Goal: Task Accomplishment & Management: Use online tool/utility

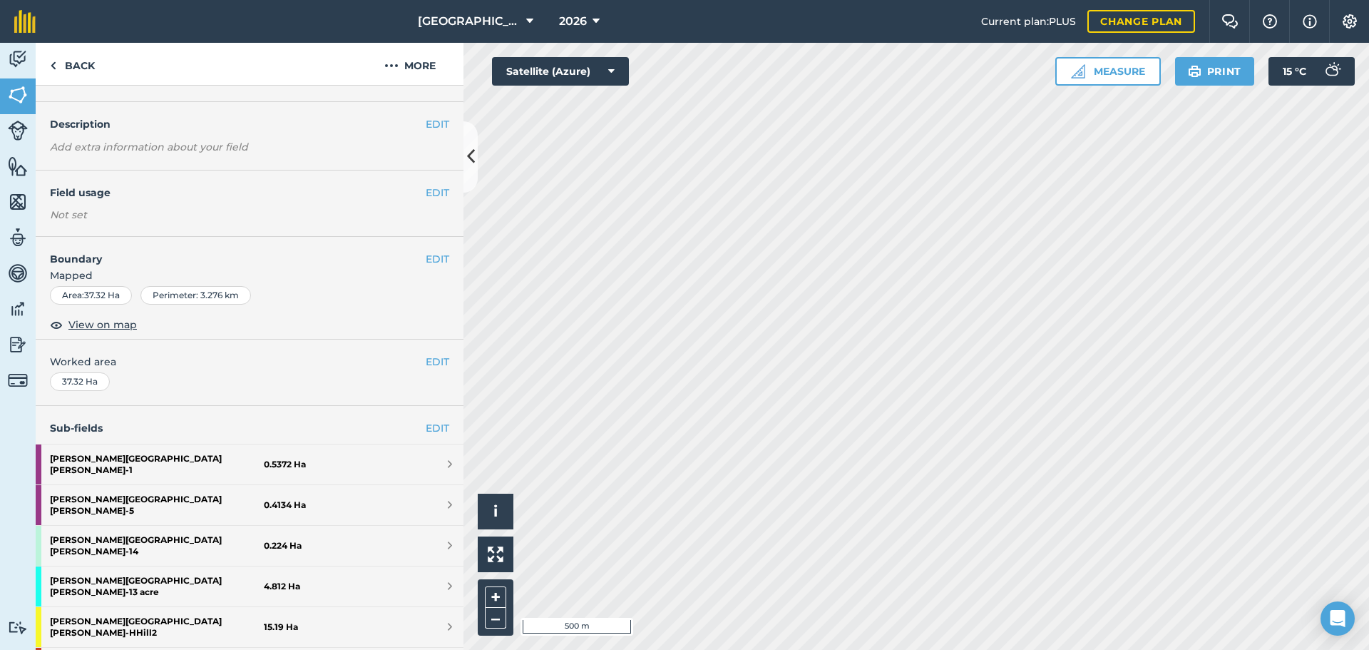
scroll to position [285, 0]
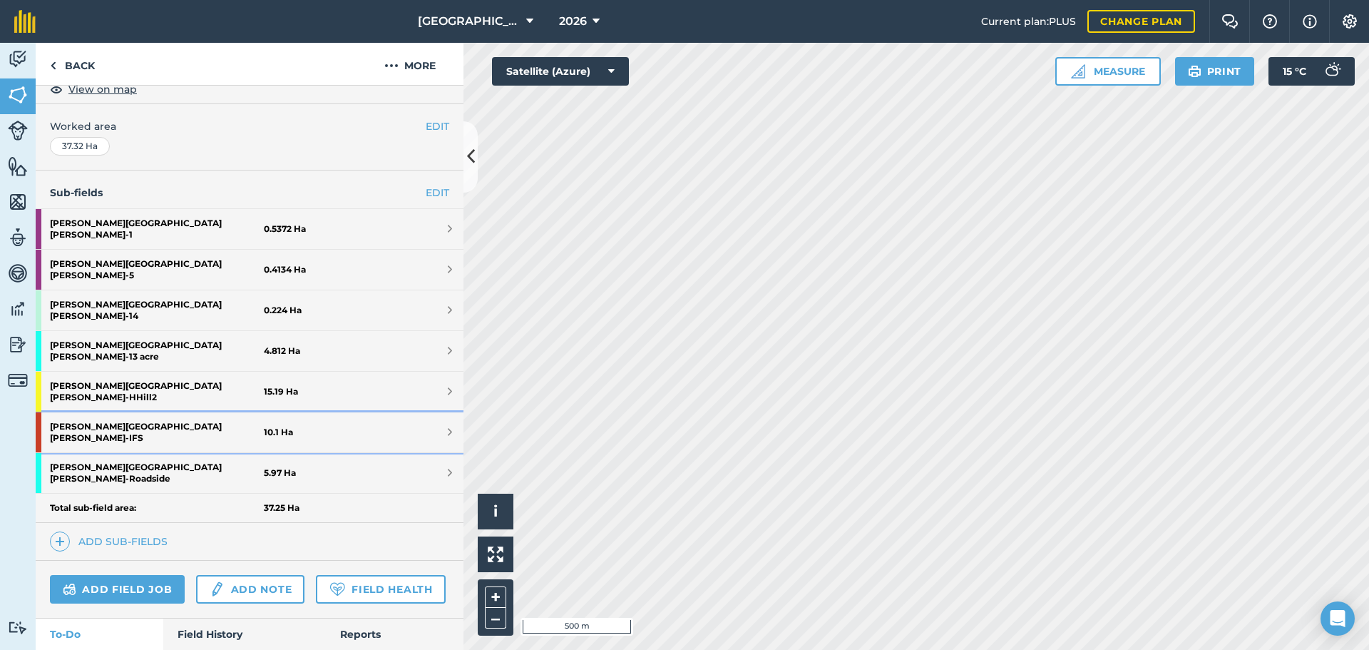
click at [102, 412] on strong "[PERSON_NAME] [PERSON_NAME] - IFS" at bounding box center [157, 432] width 214 height 40
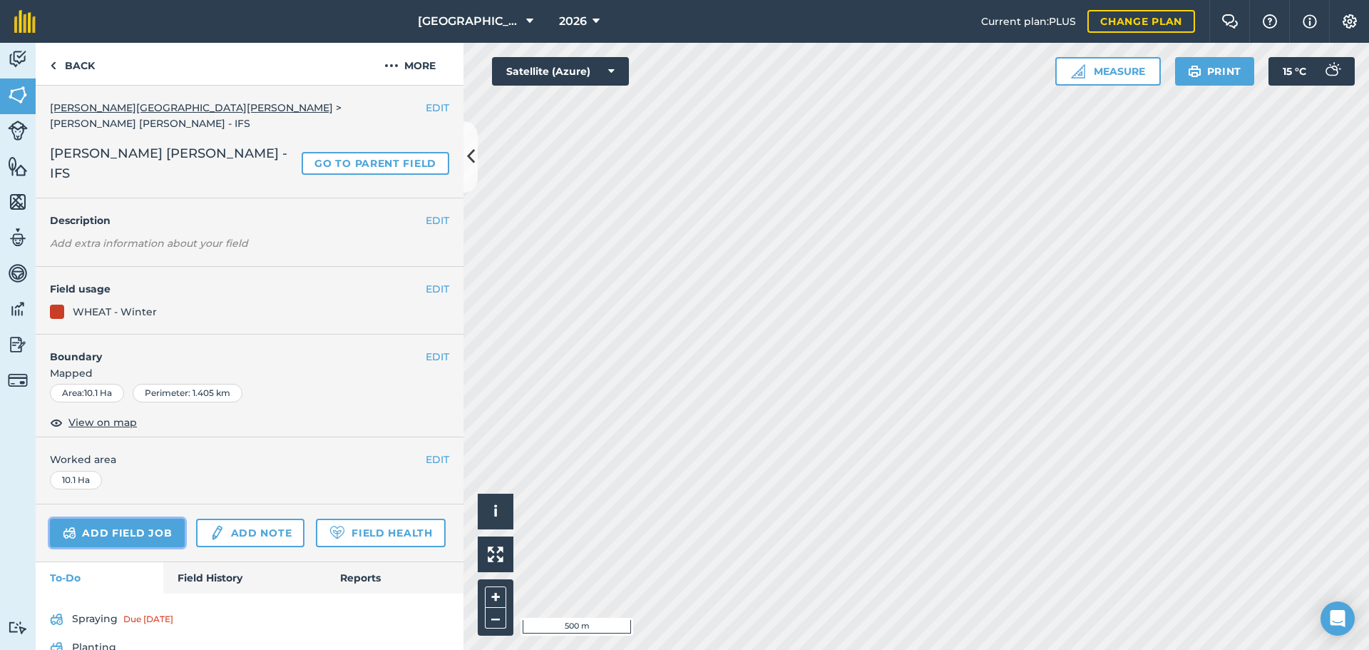
click at [165, 518] on link "Add field job" at bounding box center [117, 532] width 135 height 29
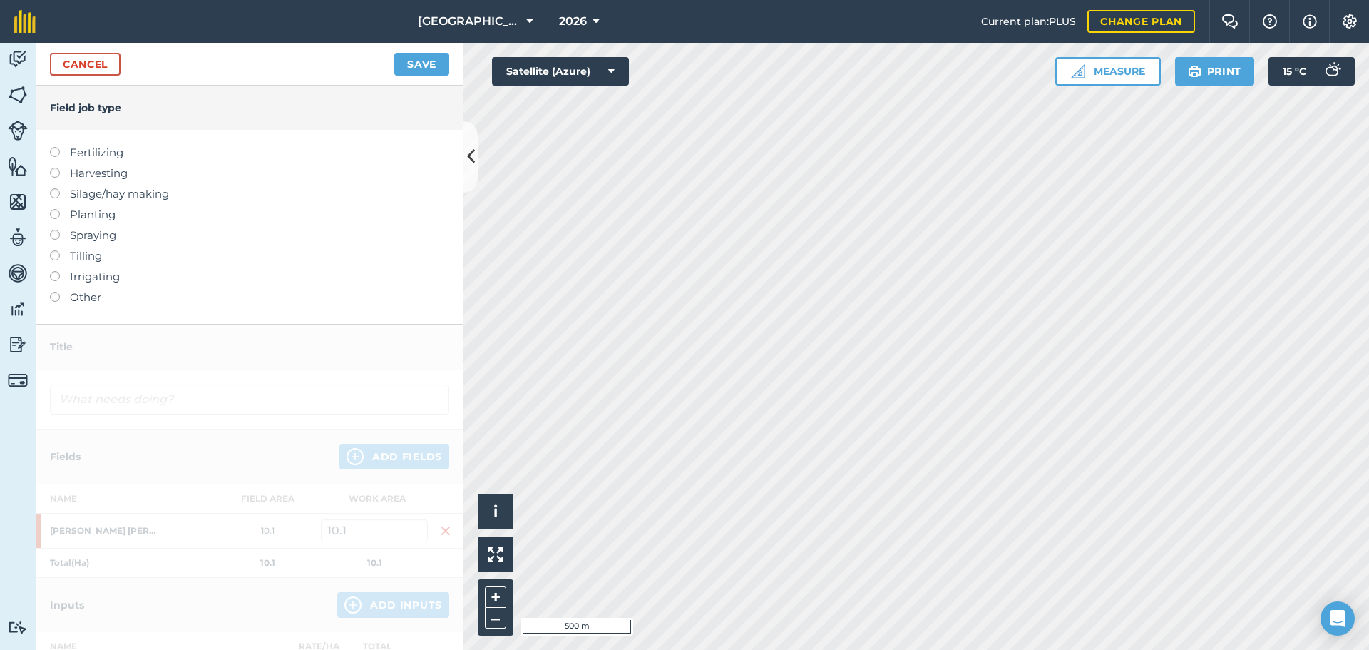
click at [58, 250] on label at bounding box center [60, 250] width 20 height 0
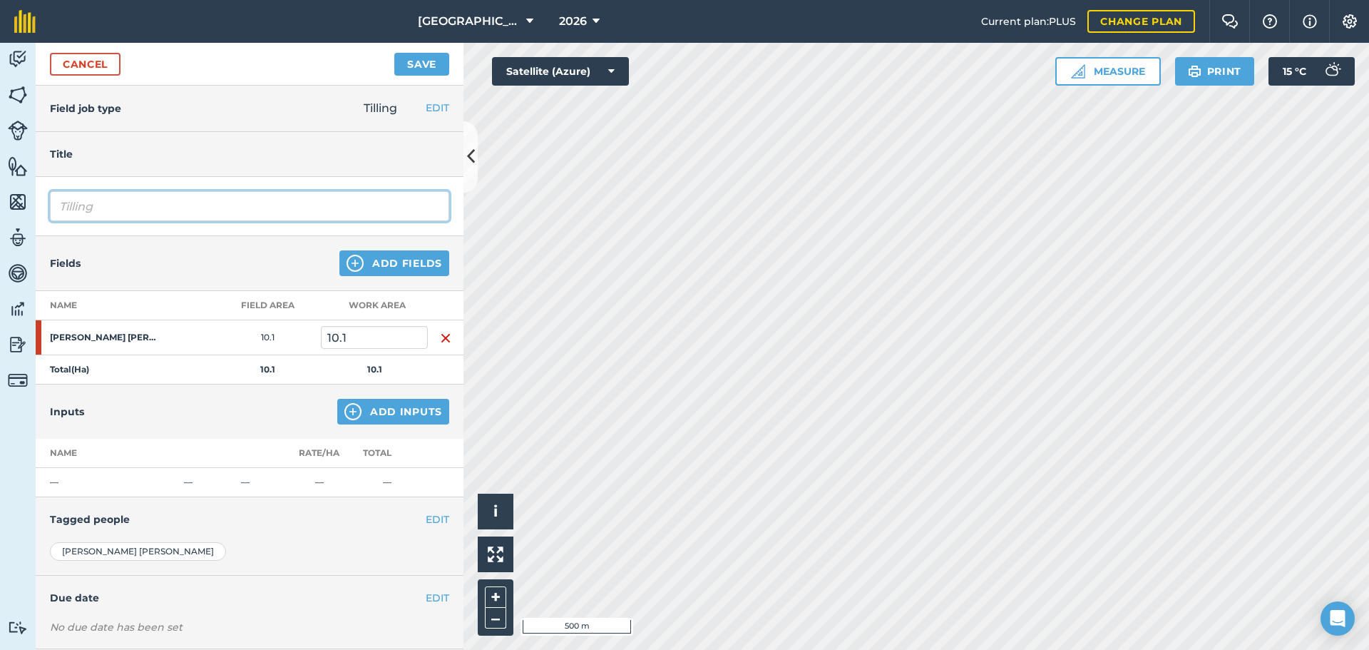
click at [118, 207] on input "Tilling" at bounding box center [249, 206] width 399 height 30
type input "T"
type input "Sumo Penty"
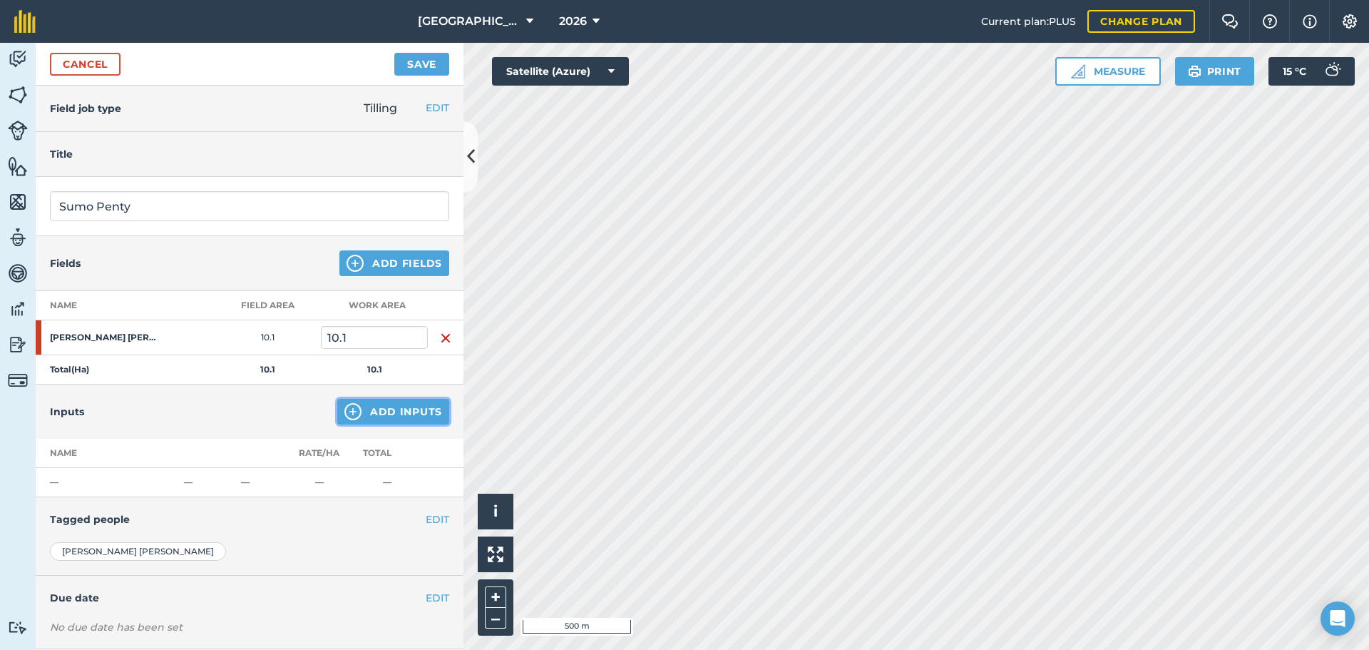
click at [344, 410] on img at bounding box center [352, 411] width 17 height 17
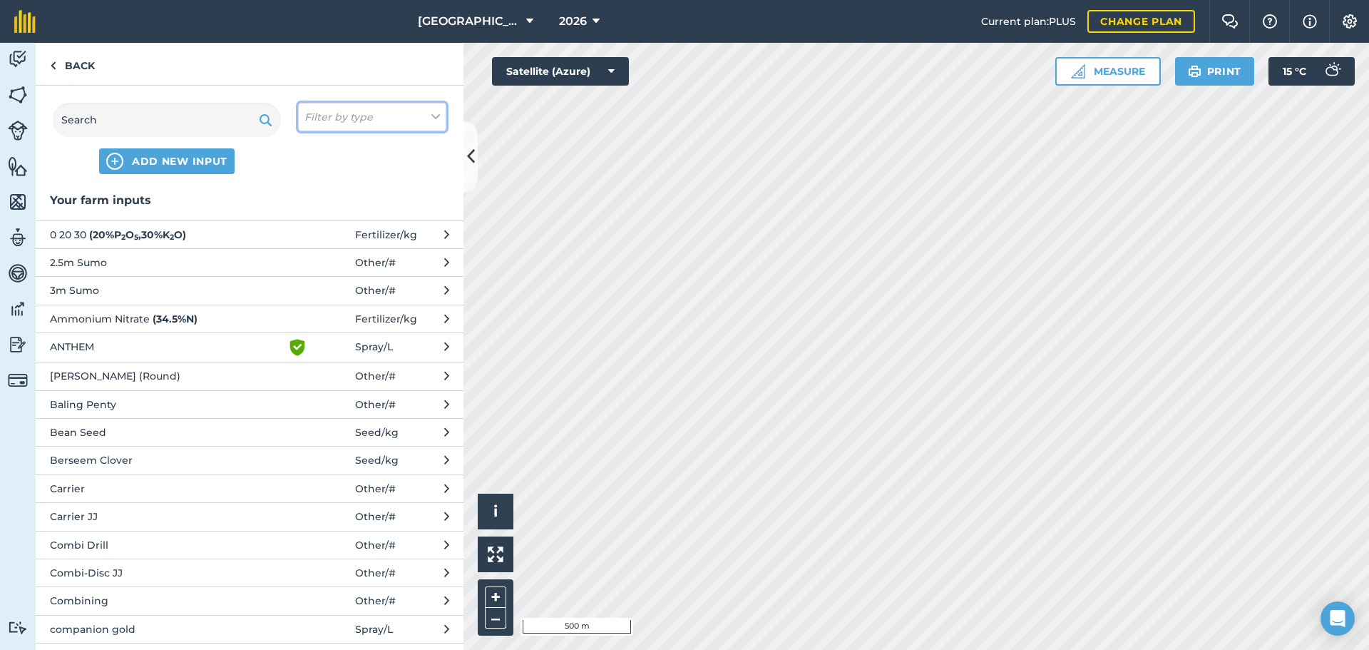
click at [344, 115] on em "Filter by type" at bounding box center [339, 117] width 68 height 16
click at [339, 254] on label "Other" at bounding box center [372, 253] width 135 height 15
click at [314, 254] on input "Other" at bounding box center [309, 250] width 9 height 9
checkbox input "true"
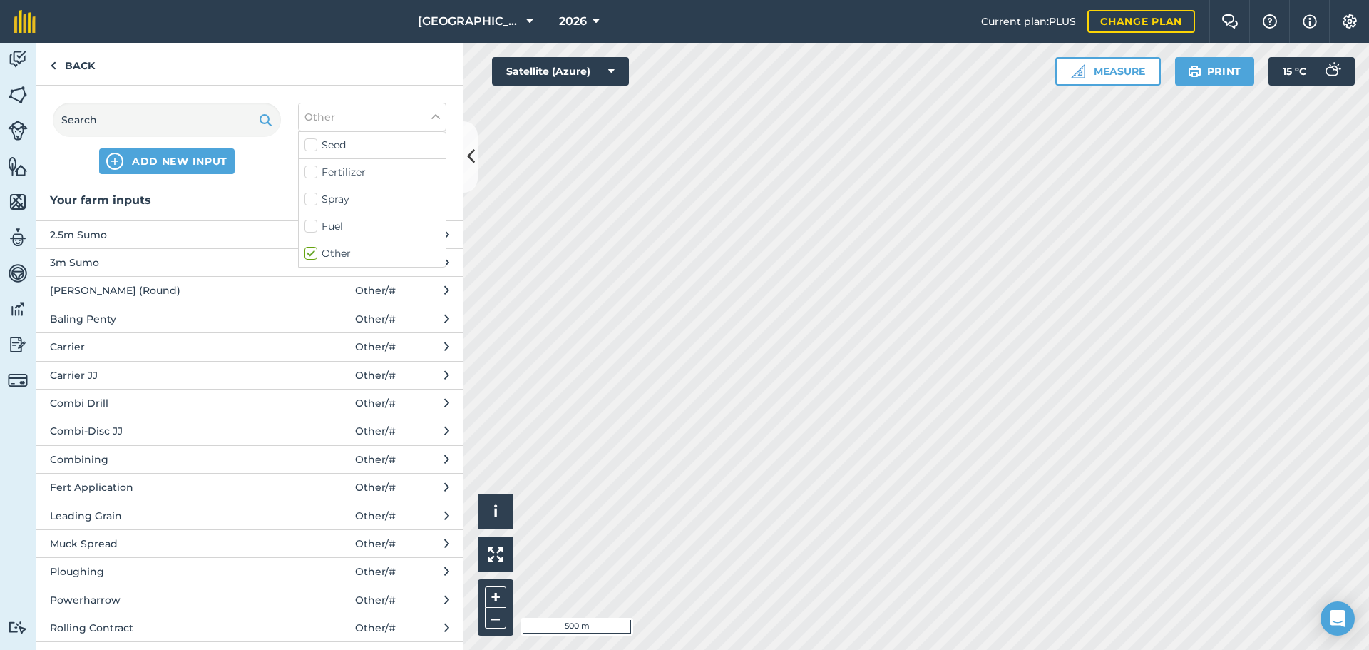
click at [88, 256] on span "3m Sumo" at bounding box center [166, 263] width 233 height 16
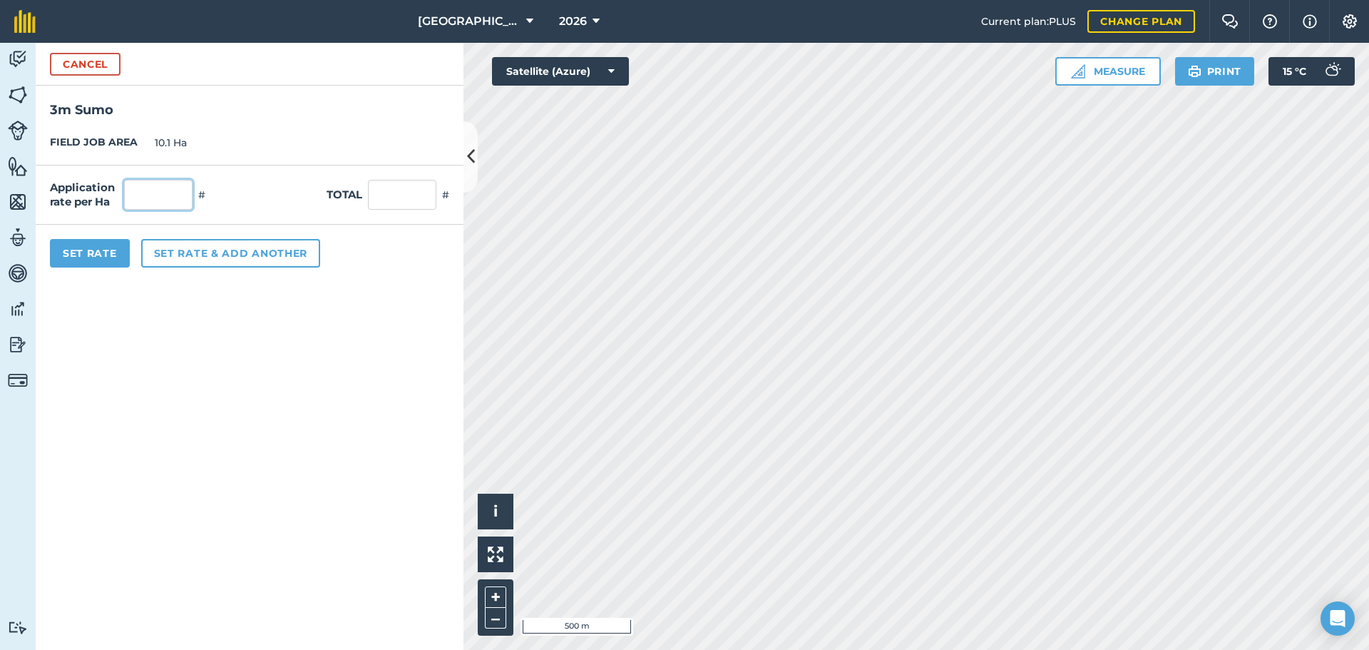
click at [138, 188] on input "text" at bounding box center [158, 195] width 68 height 30
type input "1"
type input "10.1"
click at [109, 252] on button "Set Rate" at bounding box center [90, 253] width 80 height 29
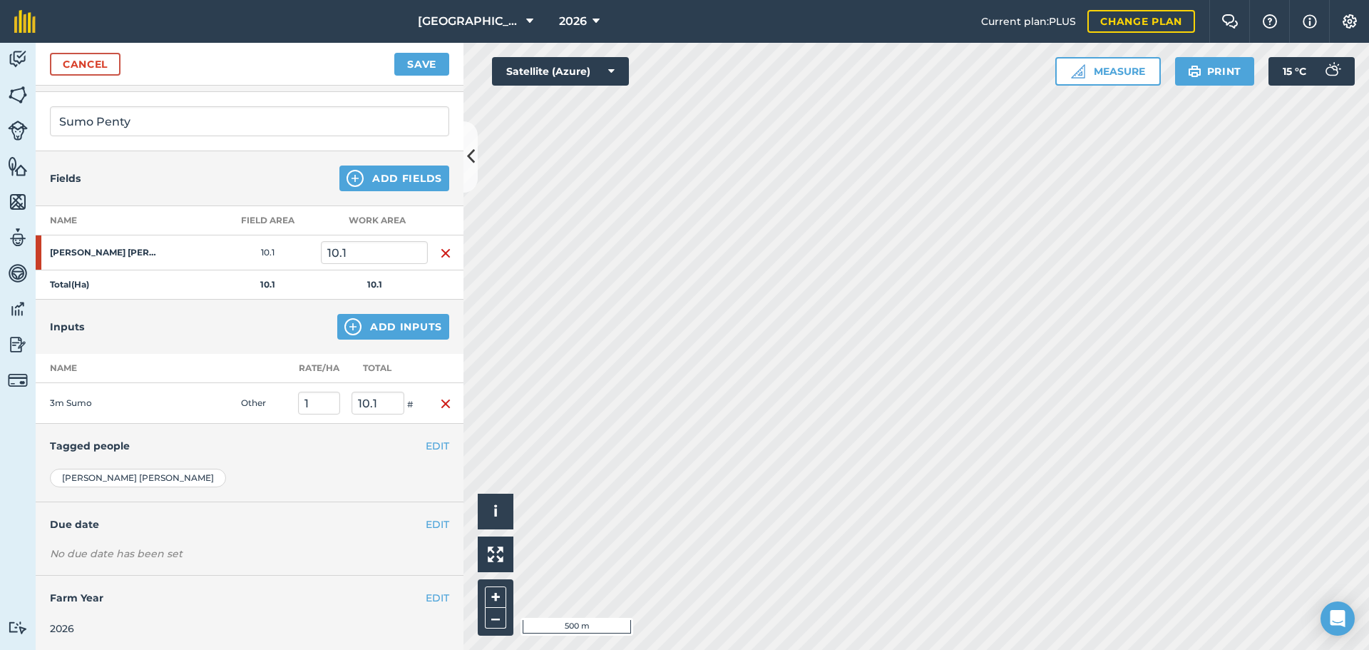
scroll to position [86, 0]
click at [426, 521] on button "EDIT" at bounding box center [438, 523] width 24 height 16
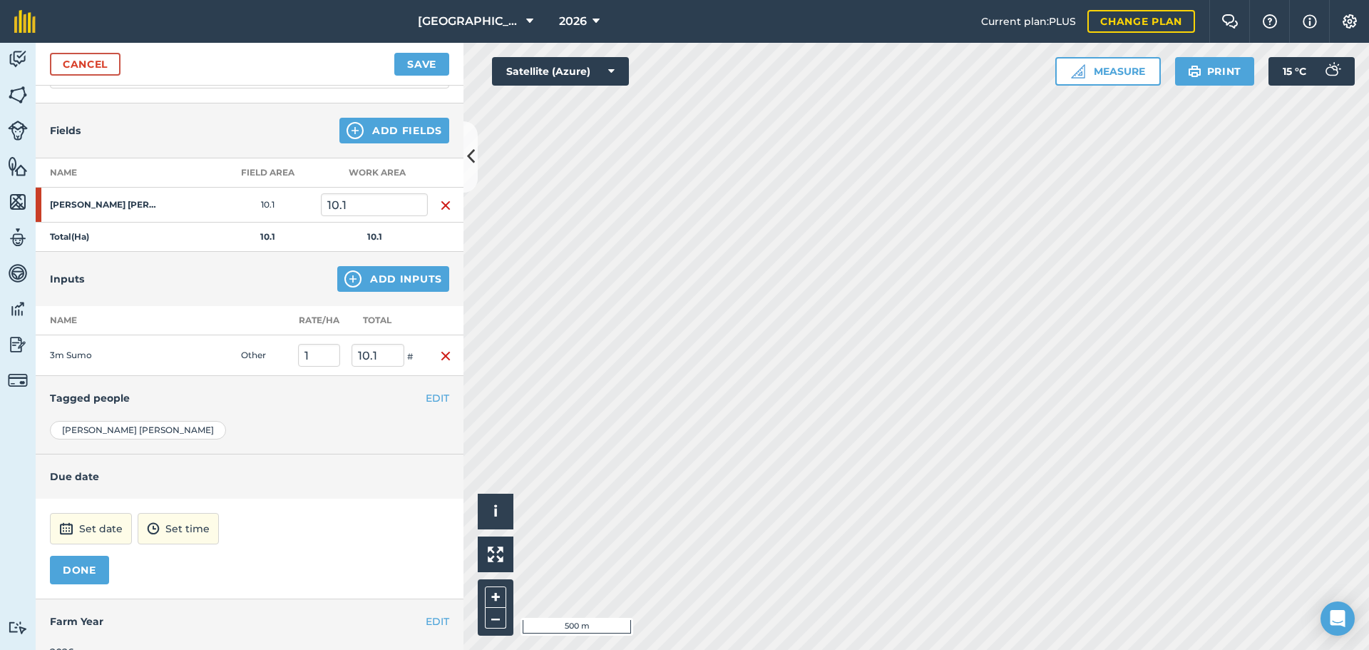
scroll to position [158, 0]
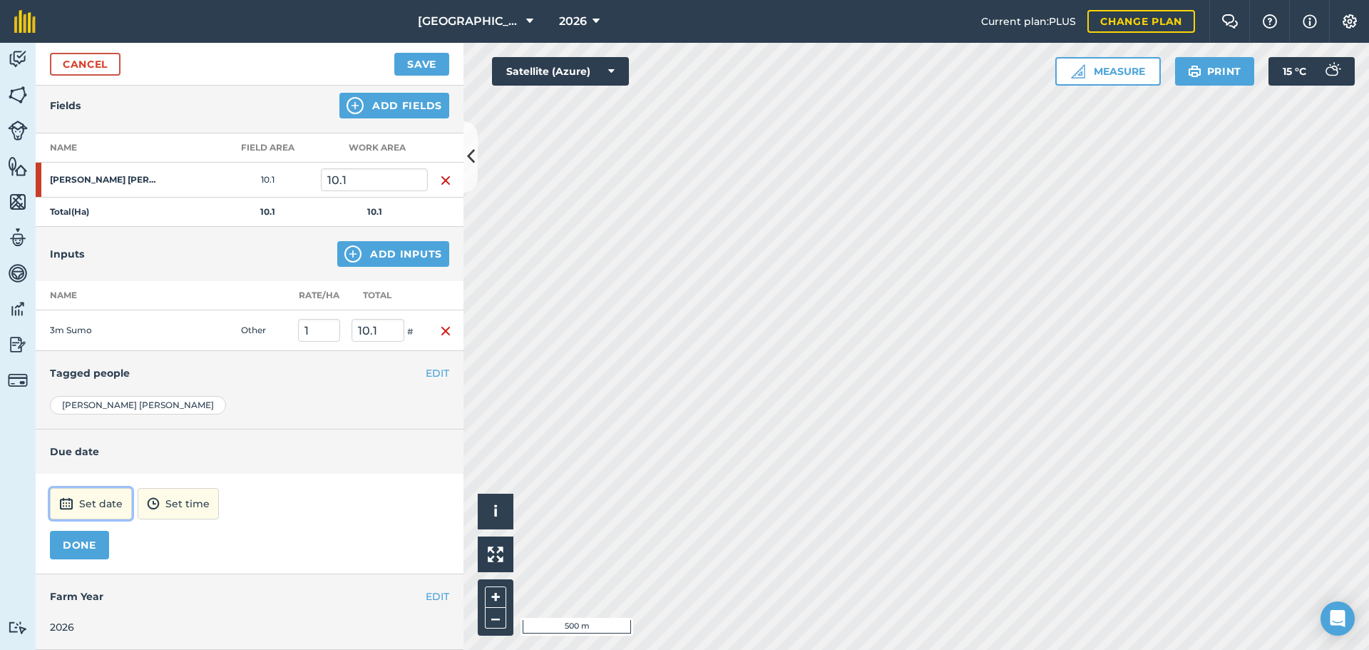
click at [114, 502] on button "Set date" at bounding box center [91, 503] width 82 height 31
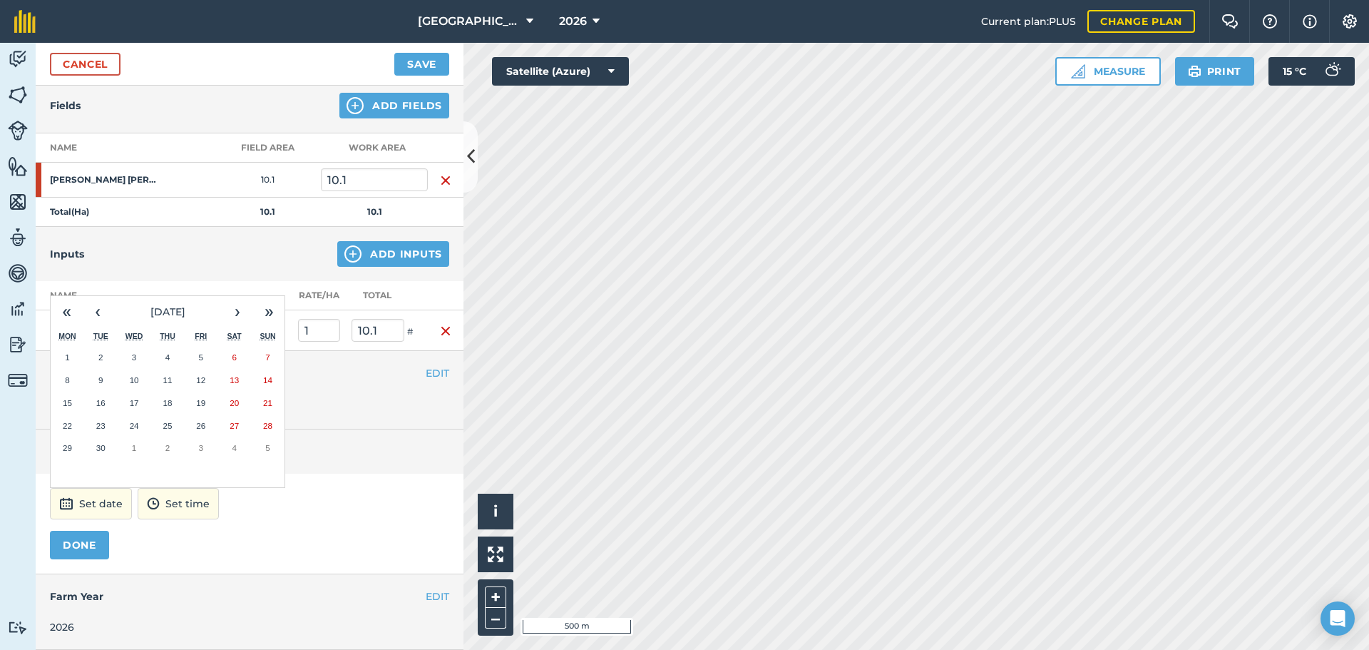
click at [131, 427] on abbr "24" at bounding box center [134, 425] width 9 height 9
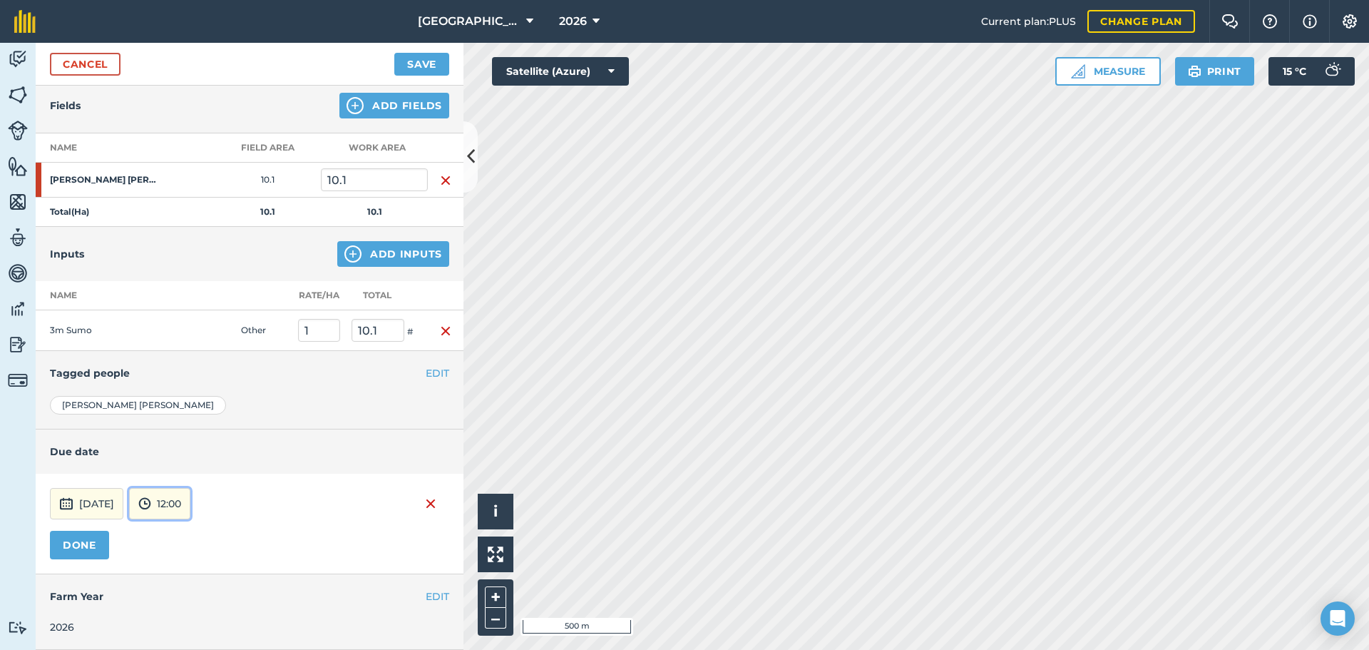
click at [190, 500] on button "12:00" at bounding box center [159, 503] width 61 height 31
click at [197, 367] on button "14:00" at bounding box center [163, 368] width 67 height 23
click at [88, 546] on button "DONE" at bounding box center [79, 545] width 59 height 29
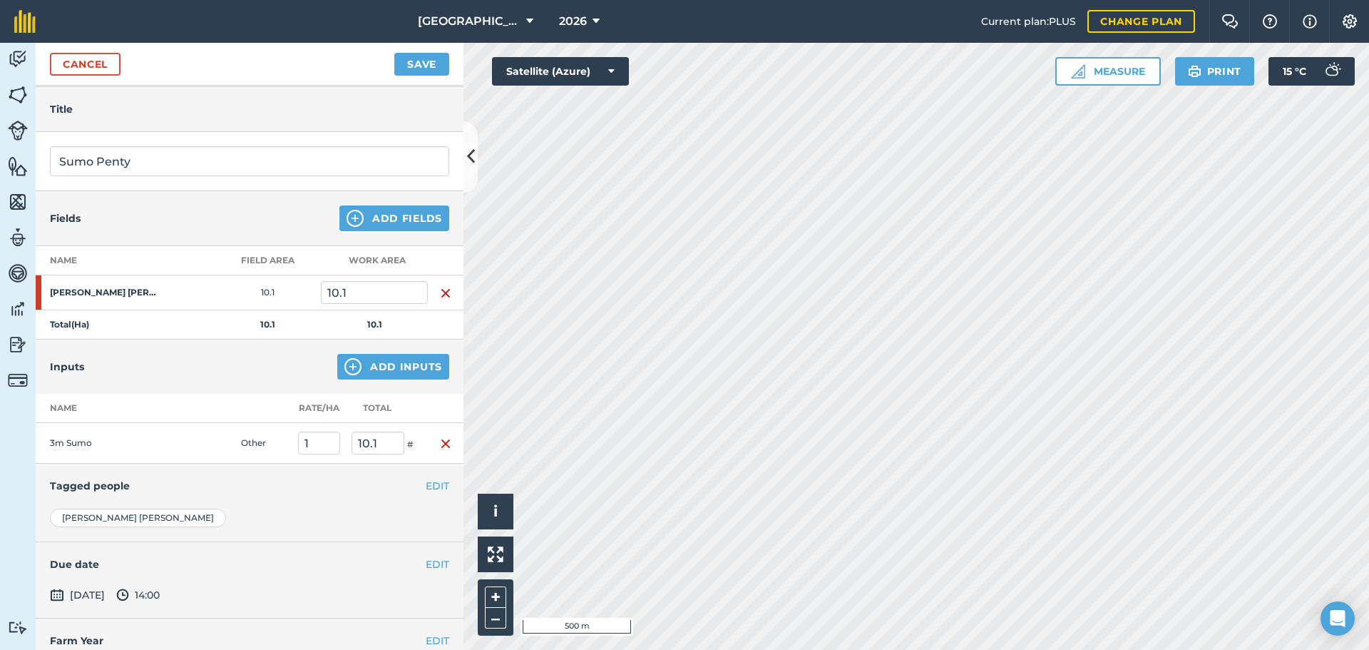
scroll to position [0, 0]
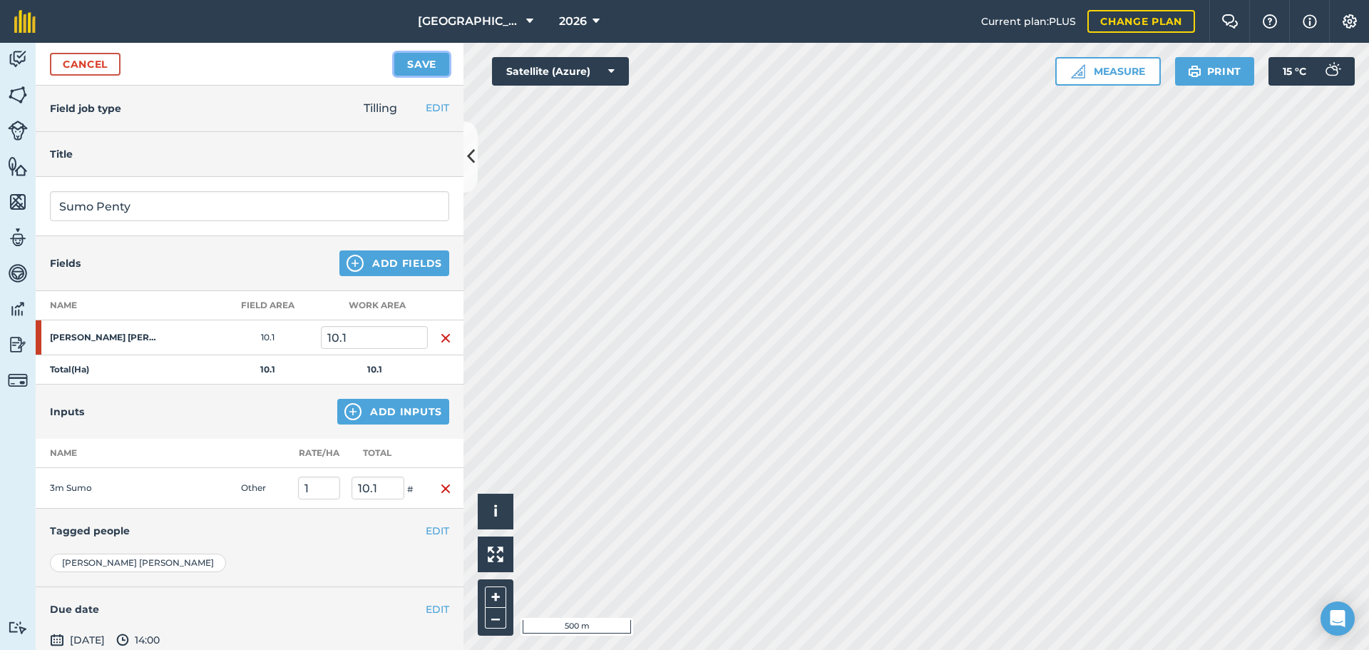
click at [425, 69] on button "Save" at bounding box center [421, 64] width 55 height 23
